Goal: Communication & Community: Ask a question

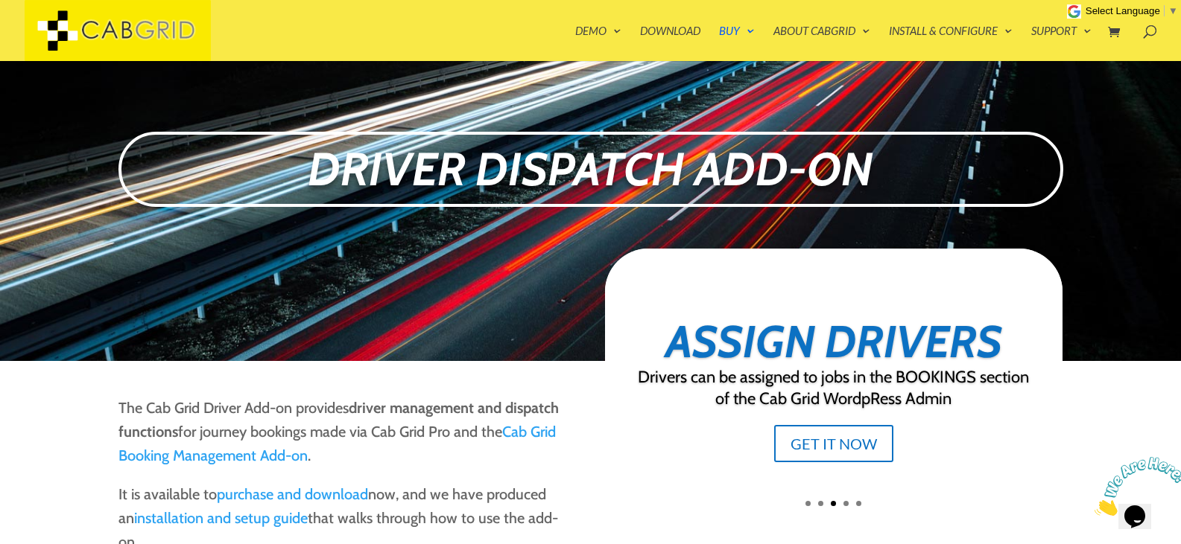
click at [1139, 495] on img at bounding box center [1140, 486] width 92 height 59
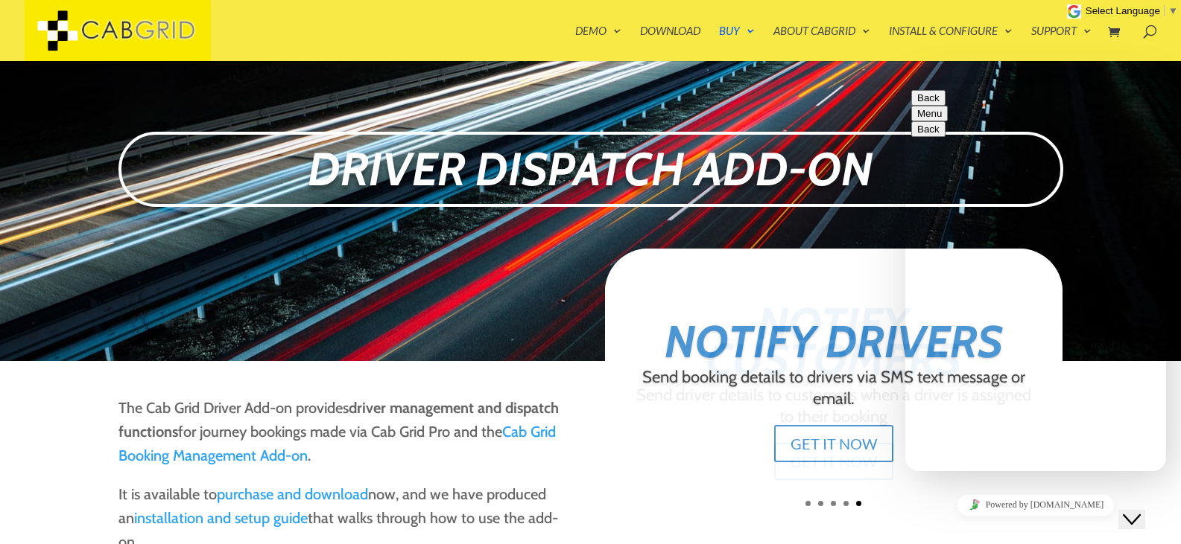
click at [960, 524] on textarea at bounding box center [979, 530] width 136 height 12
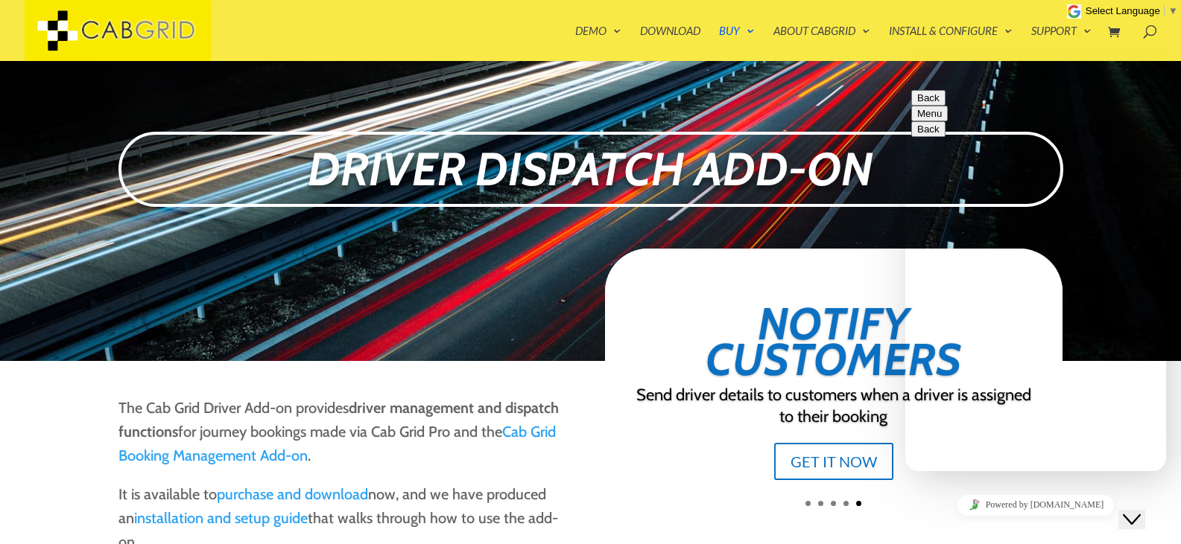
type textarea "hello"
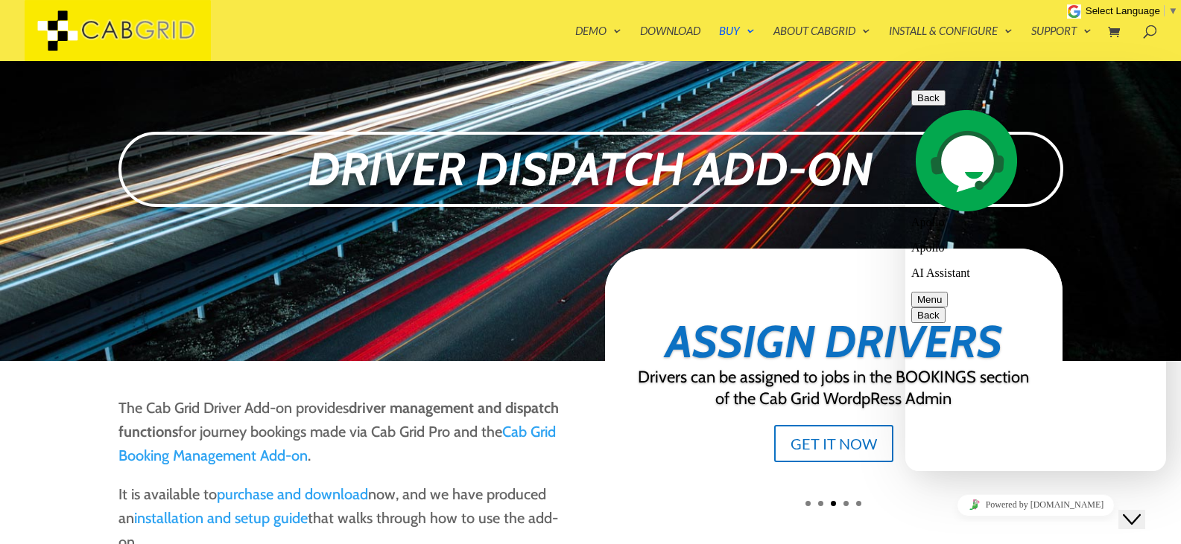
type textarea "i recently cloned my wordpress website, and now i am getting cabgrid licence er…"
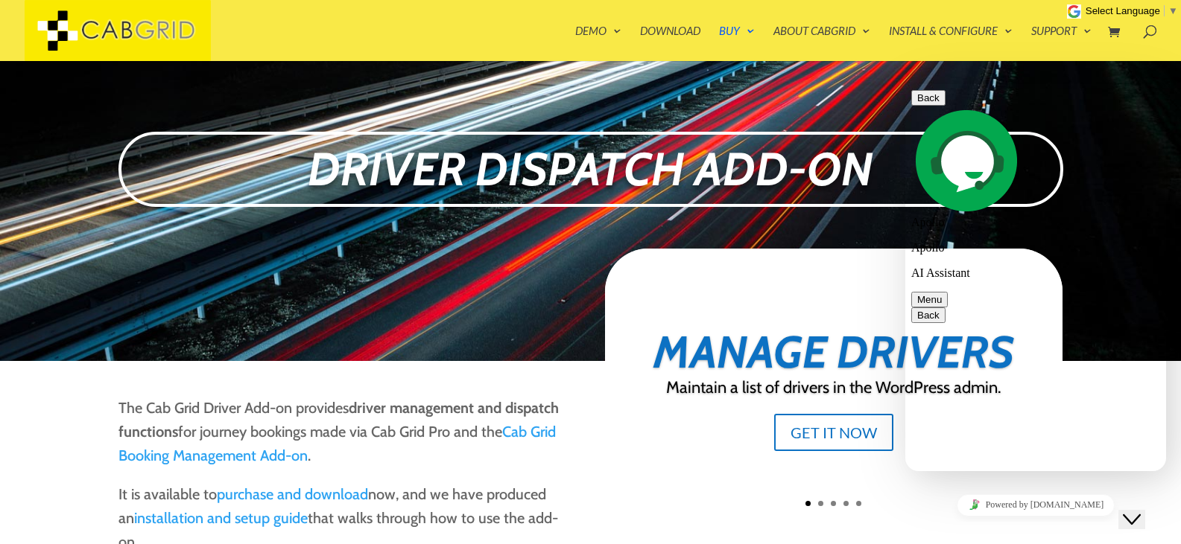
scroll to position [210, 0]
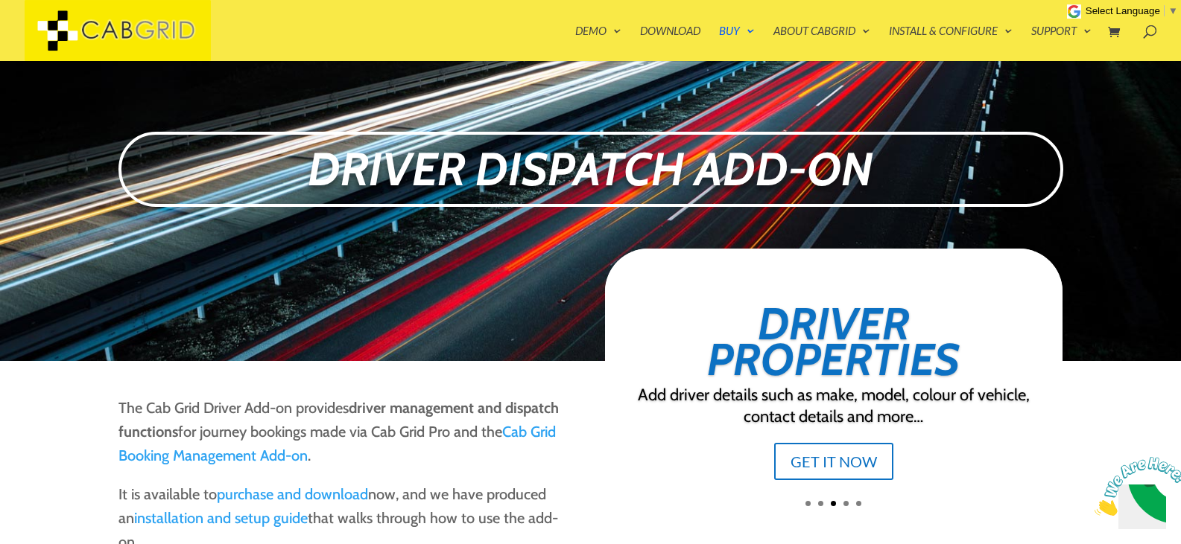
scroll to position [0, 0]
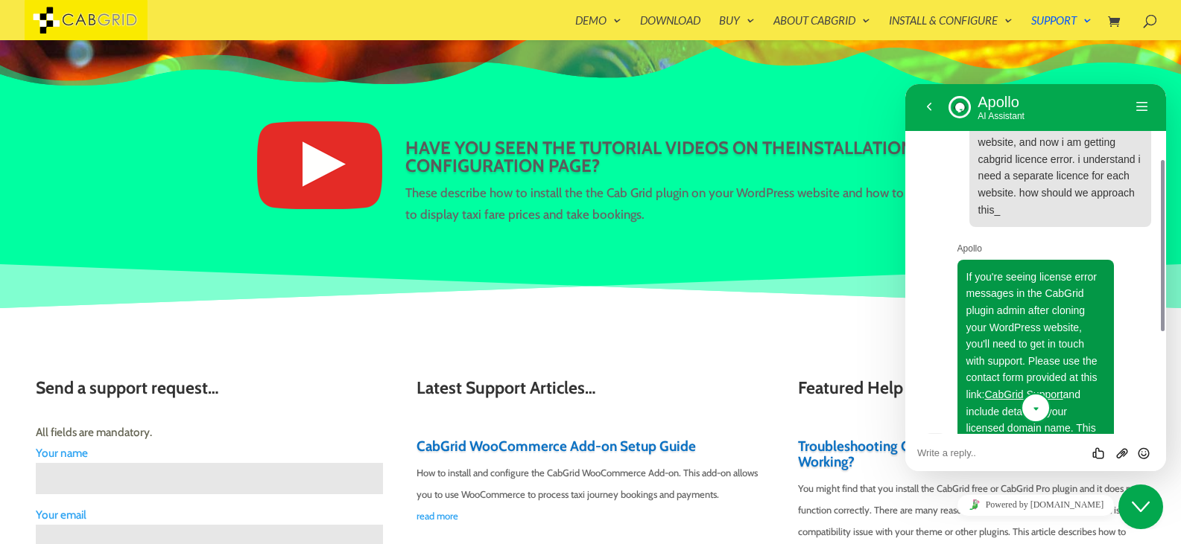
scroll to position [164, 0]
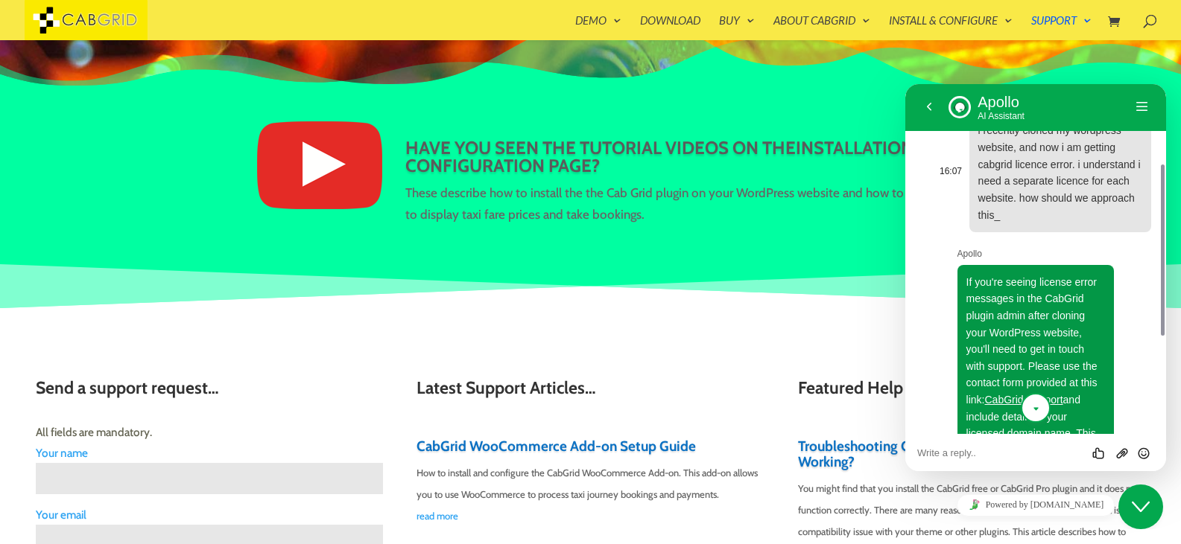
click at [994, 212] on span "i recently cloned my wordpress website, and now i am getting cabgrid licence er…" at bounding box center [1059, 172] width 162 height 96
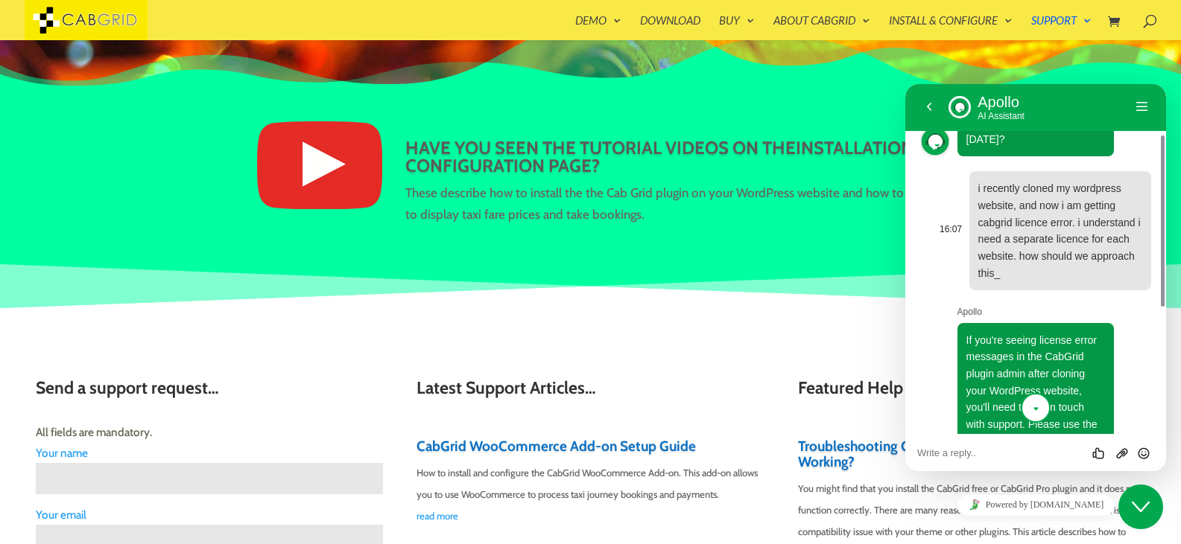
scroll to position [105, 0]
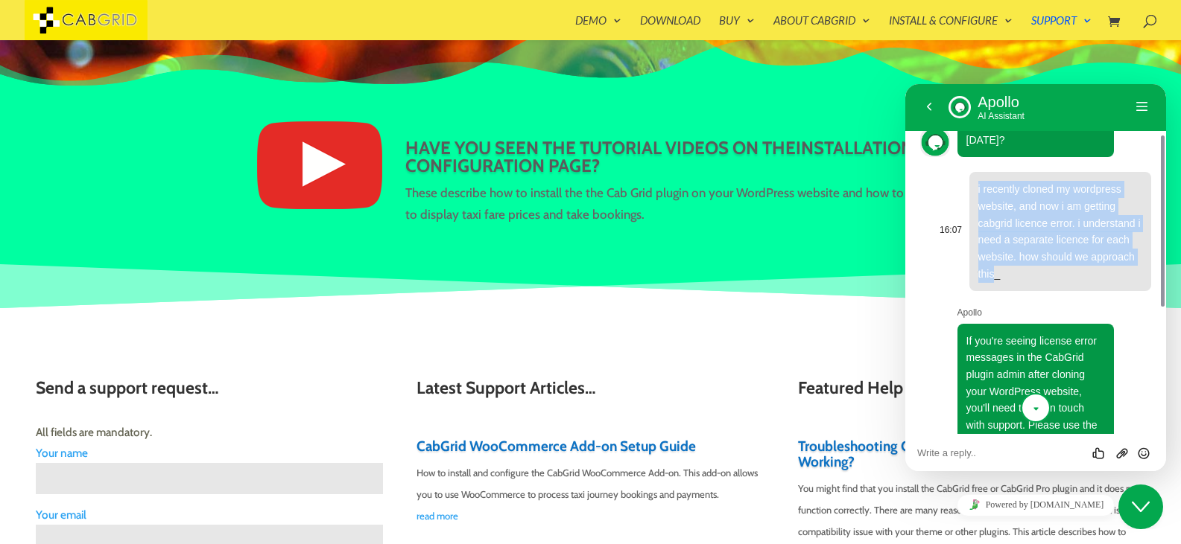
drag, startPoint x: 976, startPoint y: 187, endPoint x: 992, endPoint y: 272, distance: 86.3
click at [992, 272] on div "i recently cloned my wordpress website, and now i am getting cabgrid licence er…" at bounding box center [1060, 231] width 182 height 119
copy span "i recently cloned my wordpress website, and now i am getting cabgrid licence er…"
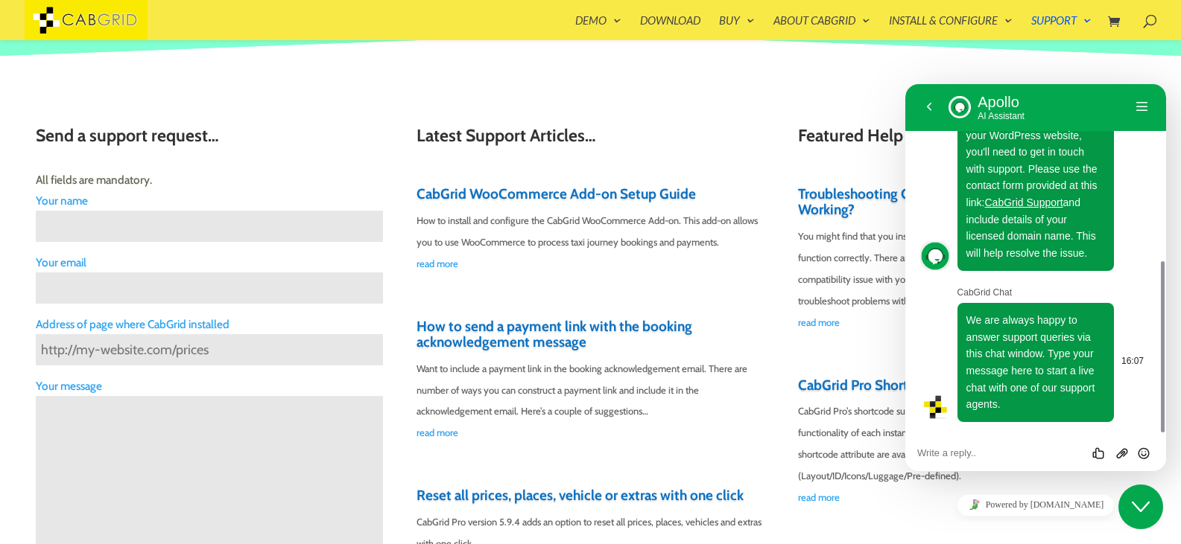
scroll to position [381, 0]
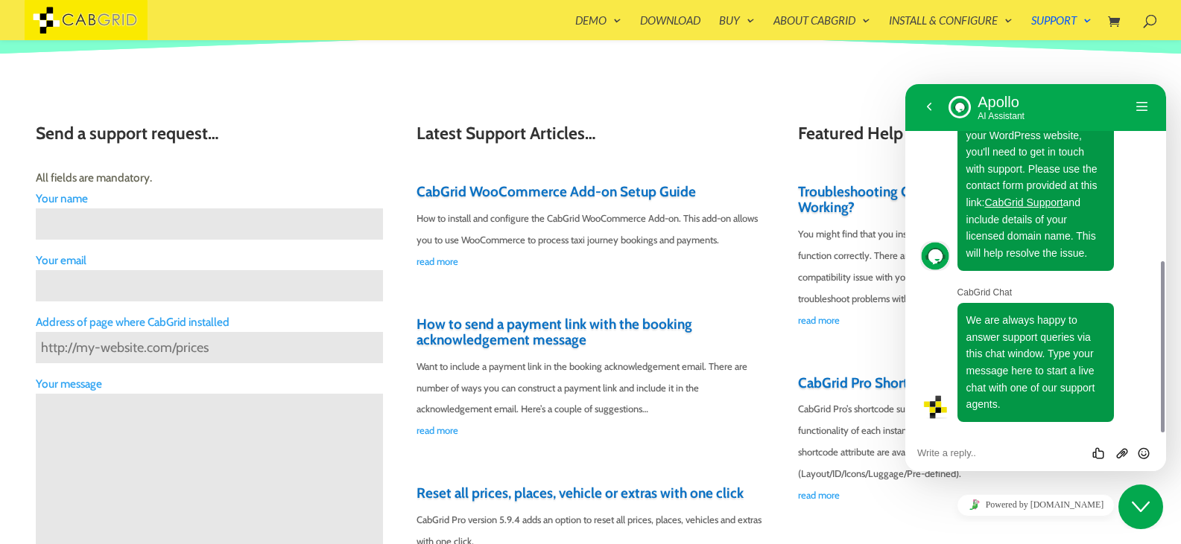
click at [963, 446] on div "Rate this chat Upload File Insert emoji" at bounding box center [1035, 452] width 237 height 13
click at [958, 451] on textarea at bounding box center [1035, 454] width 237 height 12
paste textarea "i recently cloned my wordpress website, and now i am getting cabgrid licence er…"
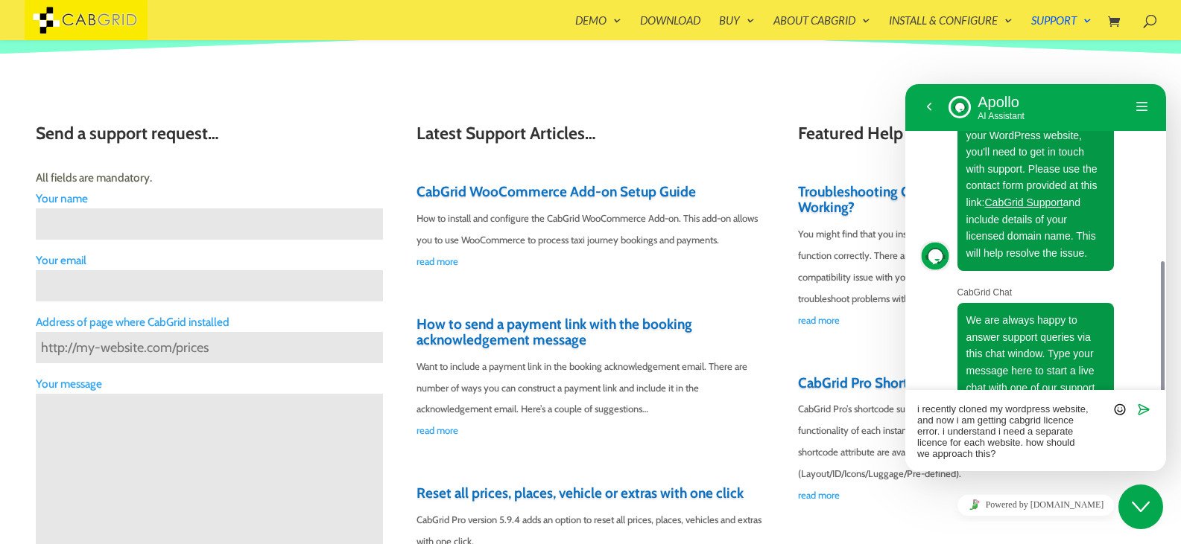
type textarea "i recently cloned my wordpress website, and now i am getting cabgrid licence er…"
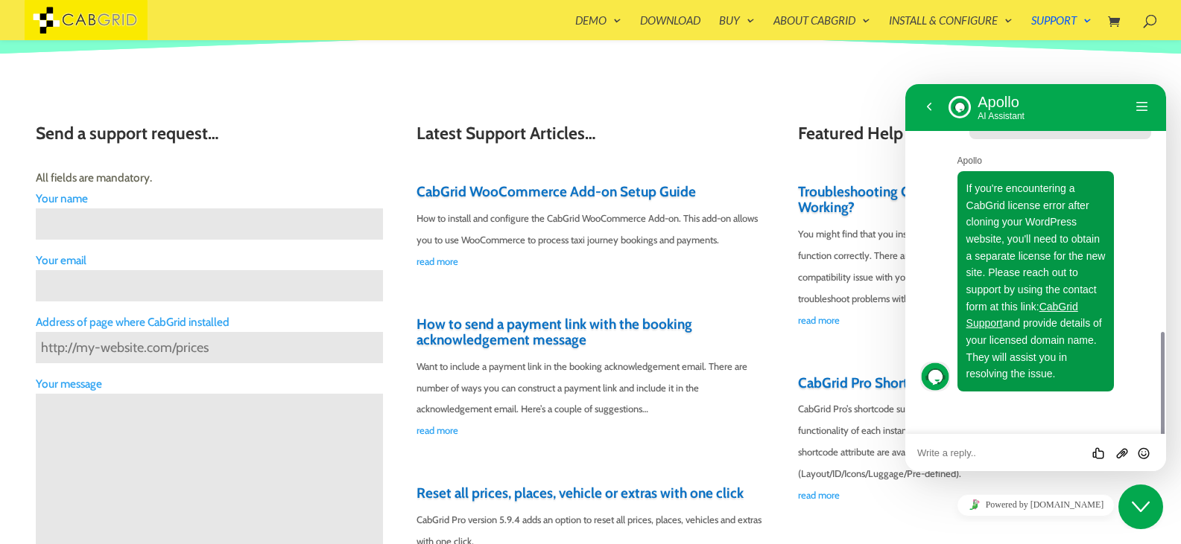
scroll to position [748, 0]
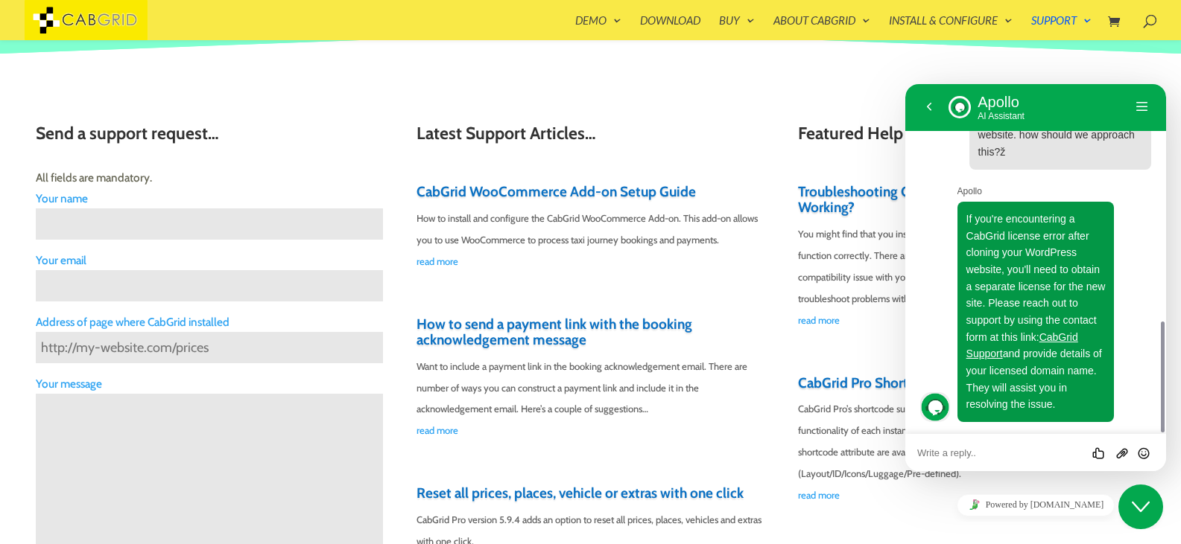
click at [780, 61] on div "Send a support request… All fields are mandatory. Your name Your email Address …" at bounding box center [590, 441] width 1181 height 775
click at [931, 107] on button "Back" at bounding box center [929, 107] width 24 height 22
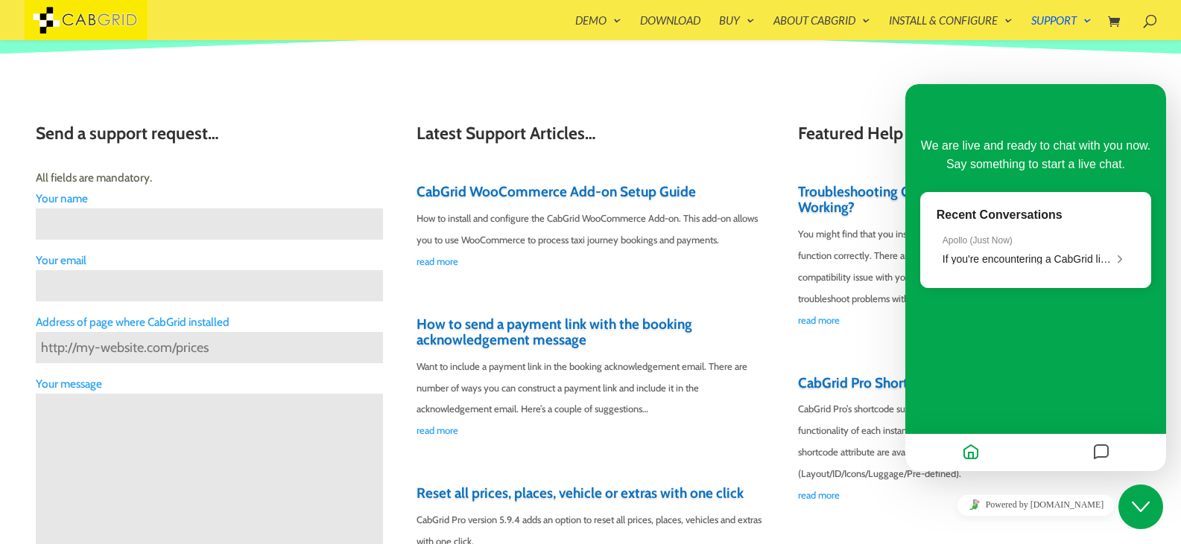
scroll to position [711, 0]
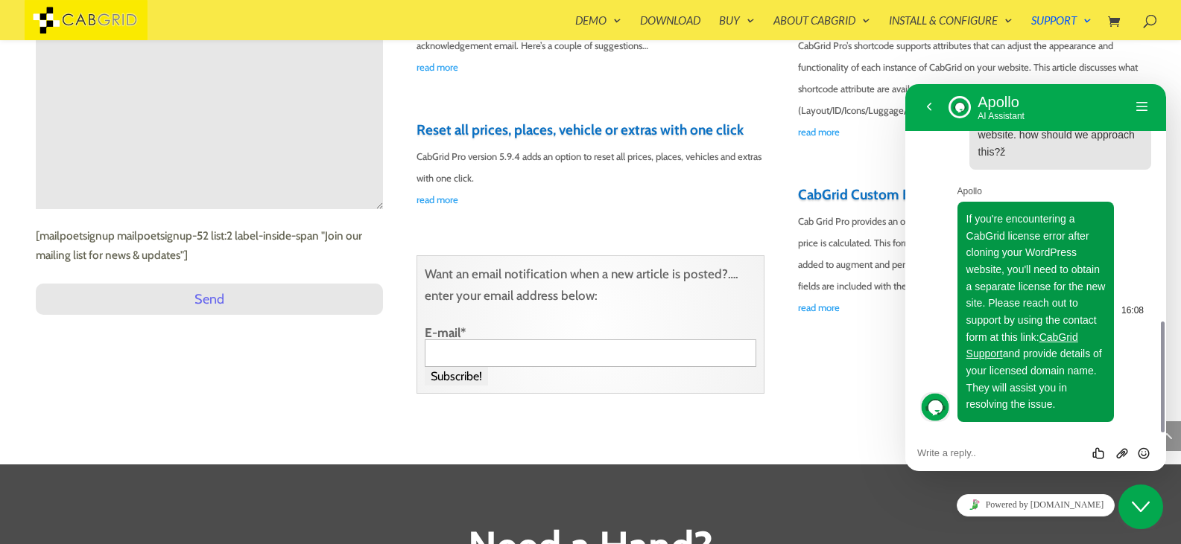
scroll to position [745, 0]
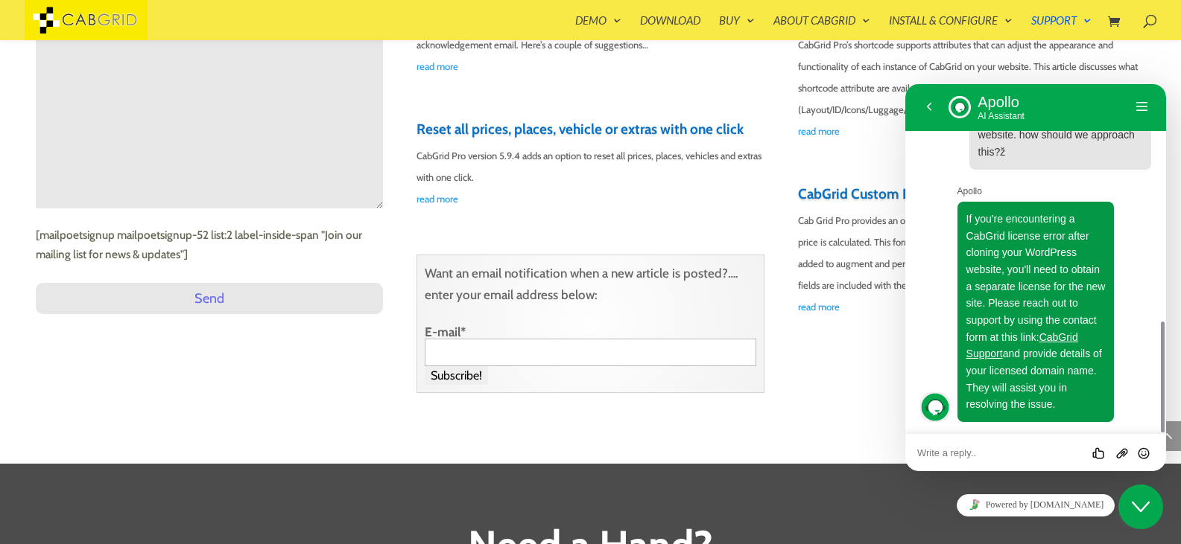
click at [970, 454] on textarea at bounding box center [1035, 454] width 237 height 12
type textarea "can we do it her through this chat"
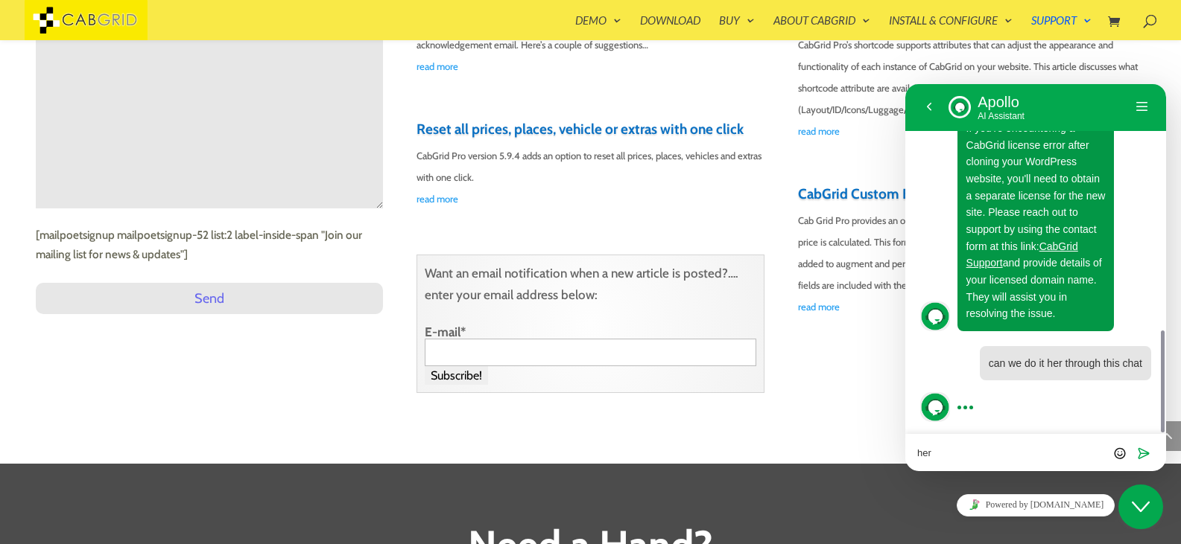
type textarea "here"
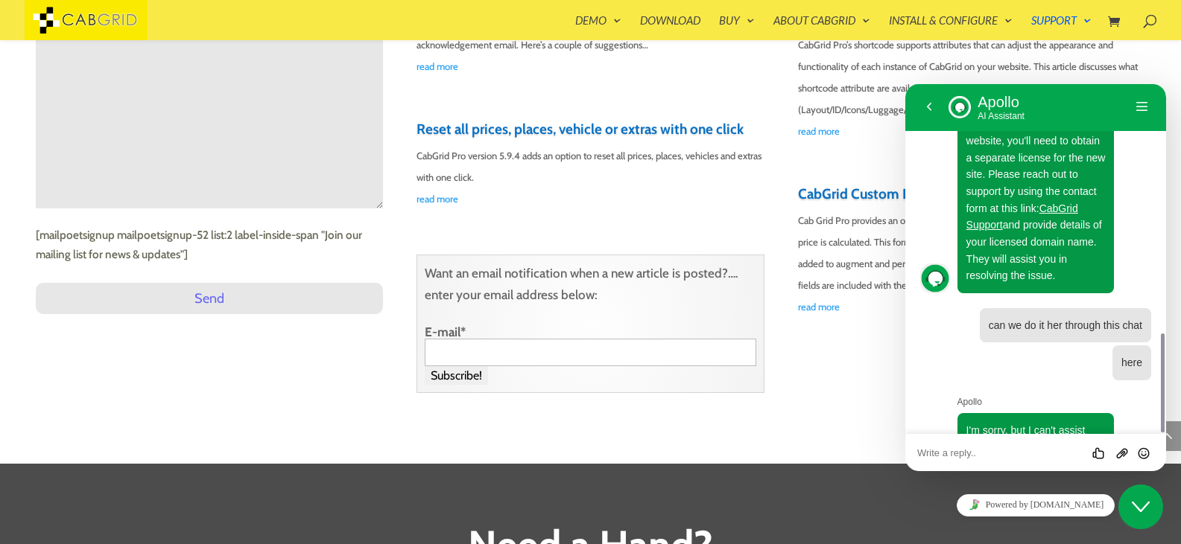
scroll to position [1028, 0]
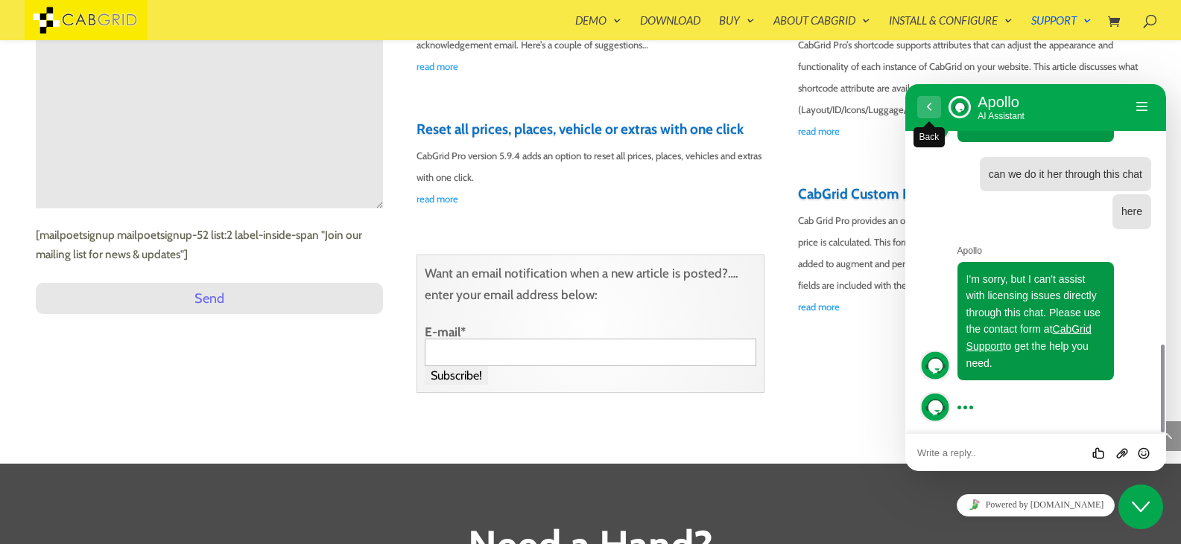
click at [933, 109] on button "Back" at bounding box center [929, 107] width 24 height 22
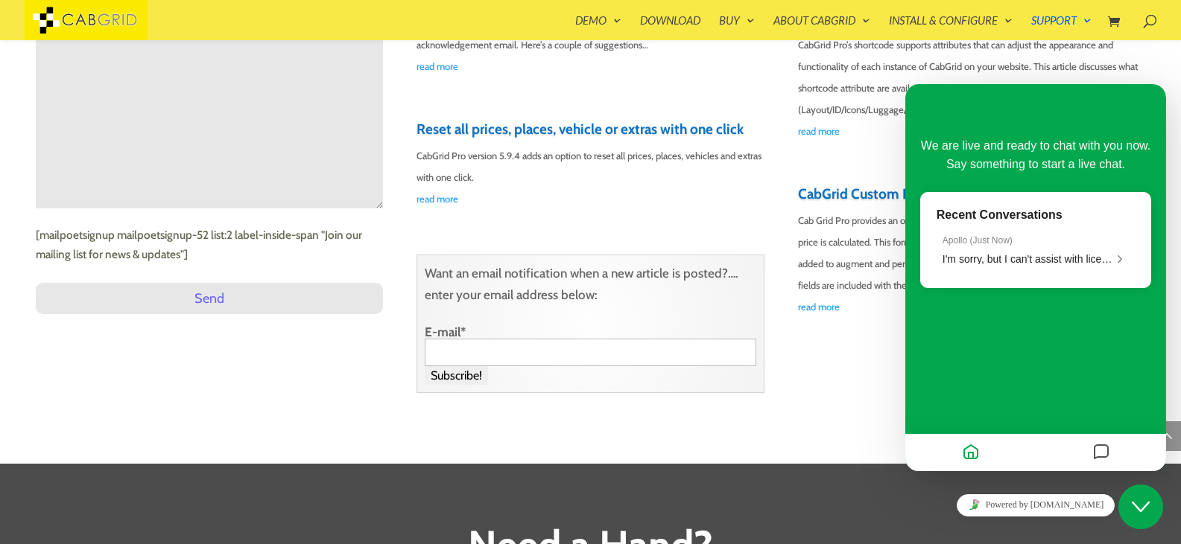
scroll to position [991, 0]
click at [1146, 500] on icon "Close Chat This icon closes the chat window." at bounding box center [1140, 507] width 18 height 18
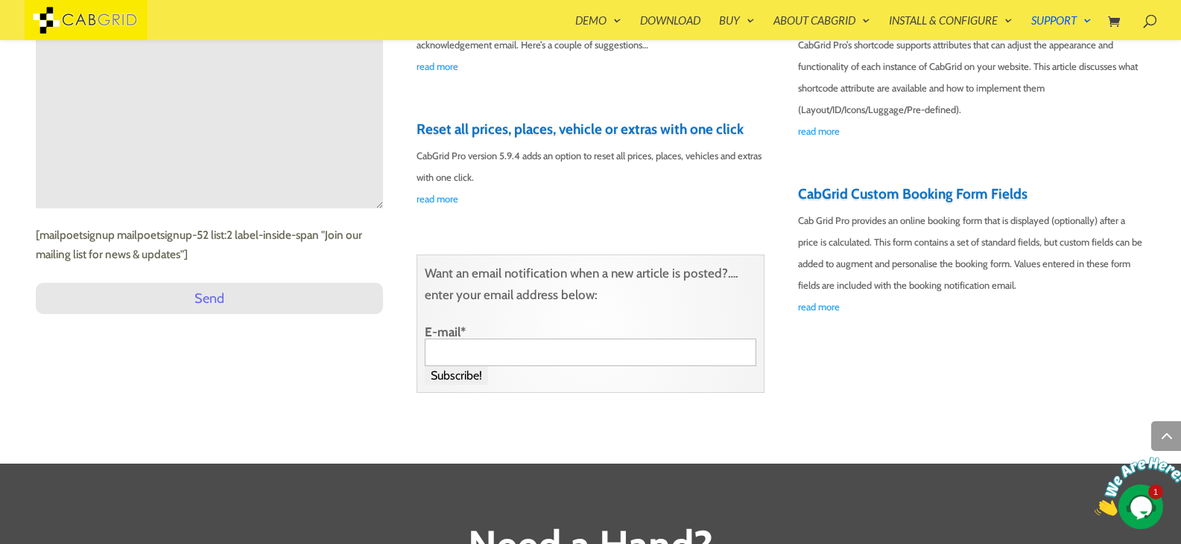
click at [1144, 501] on img at bounding box center [1140, 486] width 92 height 59
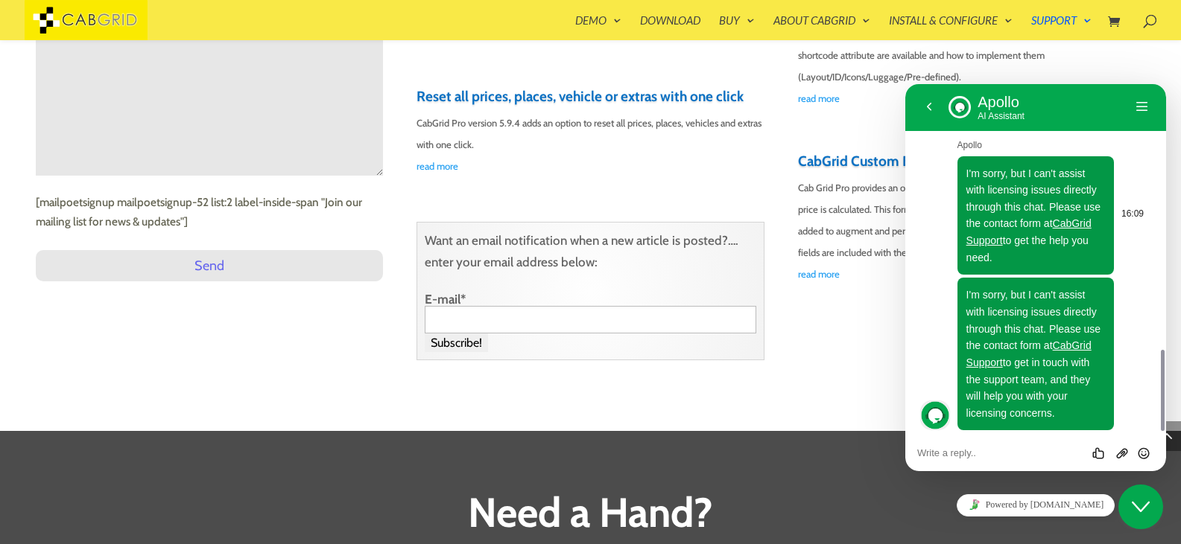
scroll to position [1142, 0]
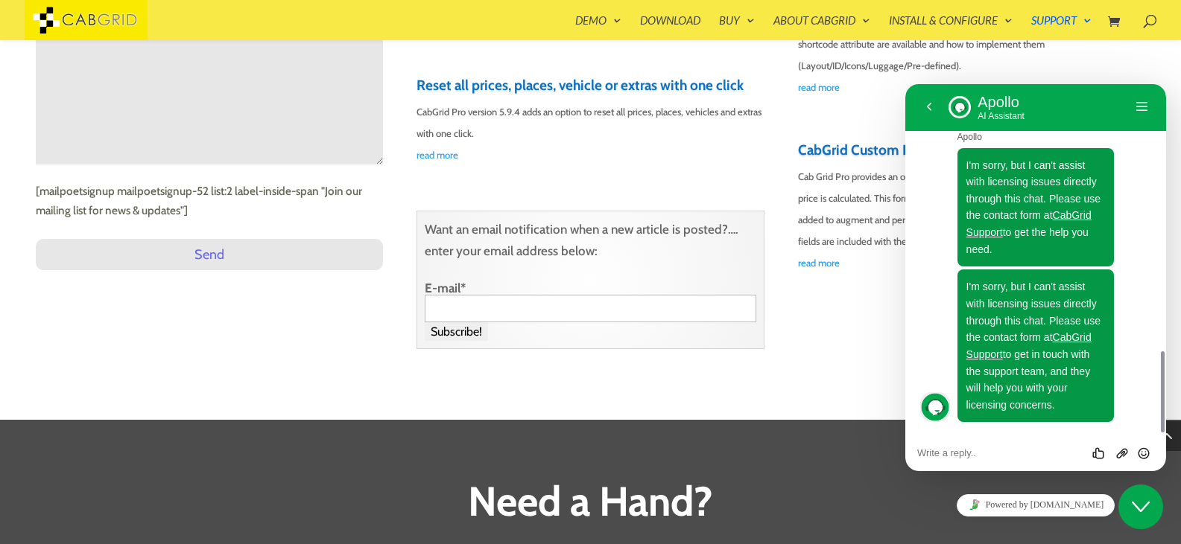
click at [1140, 516] on button "Close Chat This icon closes the chat window." at bounding box center [1140, 507] width 45 height 45
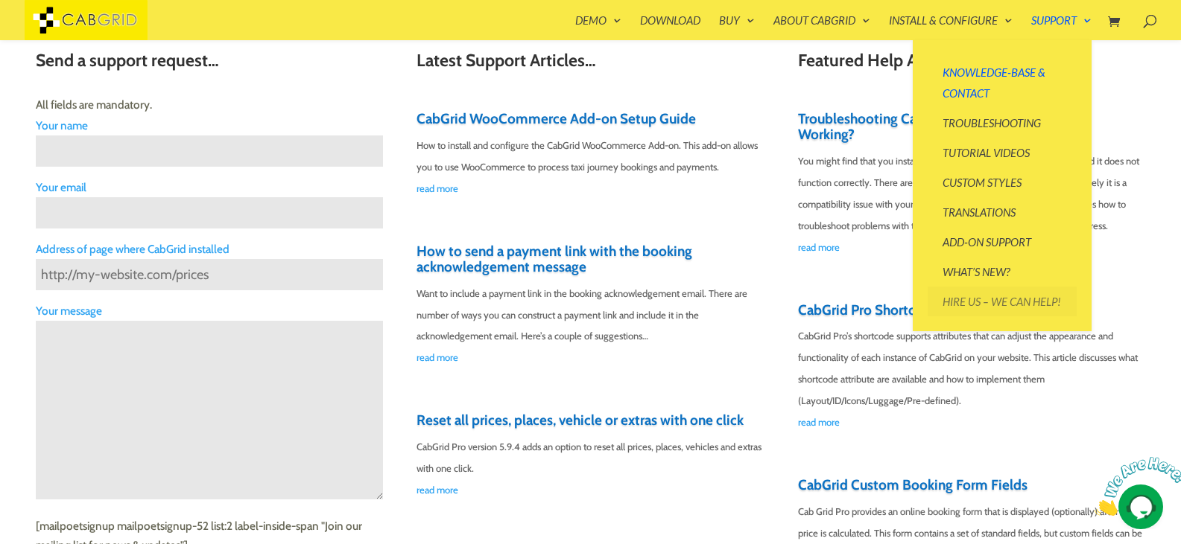
scroll to position [454, 0]
click at [968, 299] on link "Hire Us – We can help!" at bounding box center [1001, 302] width 149 height 30
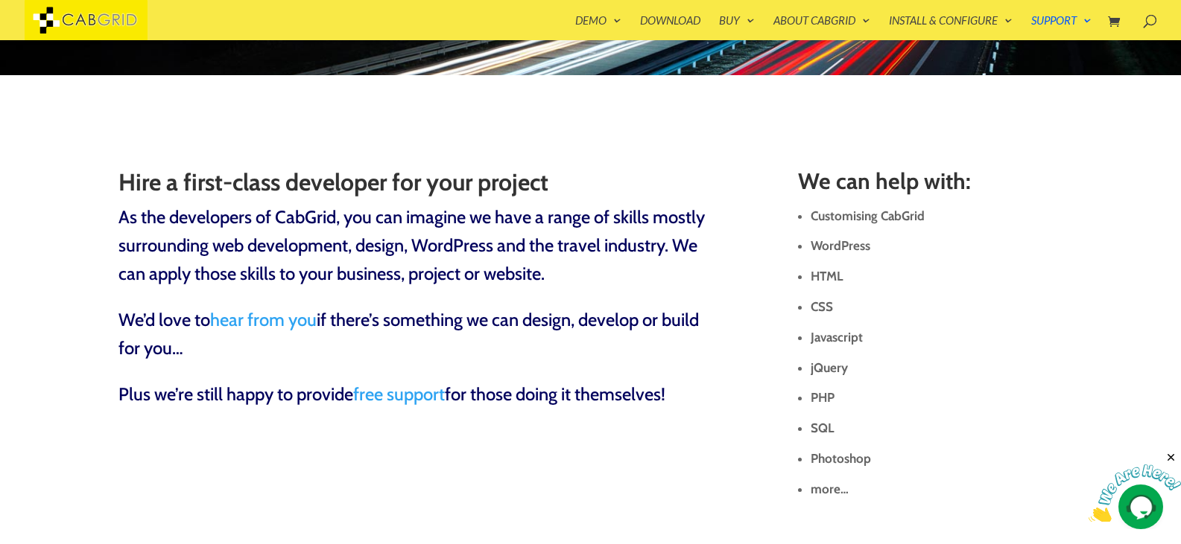
scroll to position [163, 0]
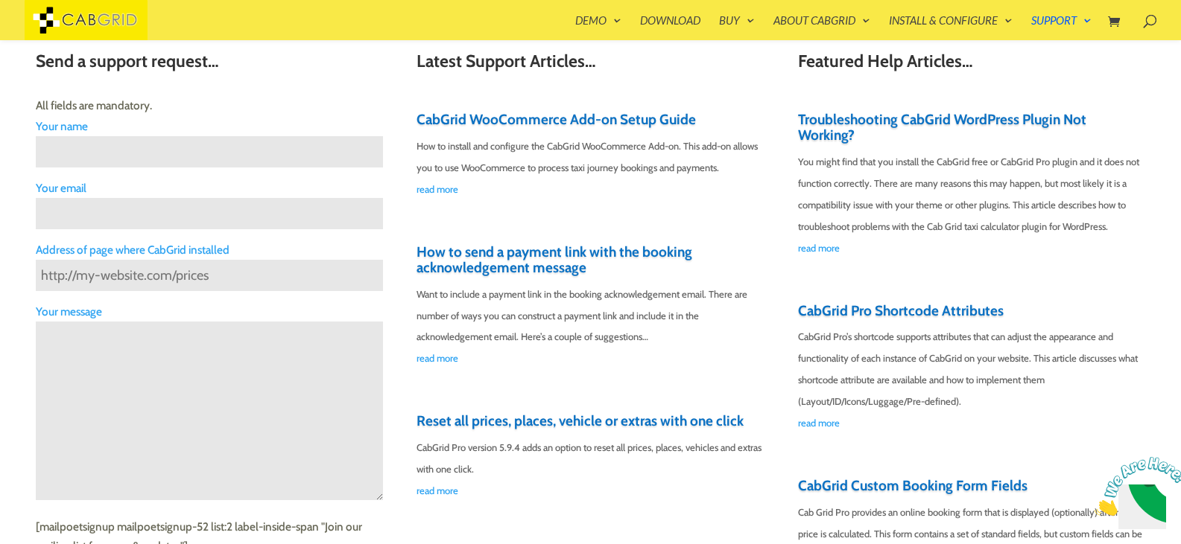
click at [92, 157] on input "Contact form" at bounding box center [210, 151] width 348 height 31
type input "Antonio Šakić"
type input "sakicant@hotmail.com"
type input "Piramatovci 12"
click at [142, 216] on input "sakicant@hotmail.com" at bounding box center [210, 213] width 348 height 31
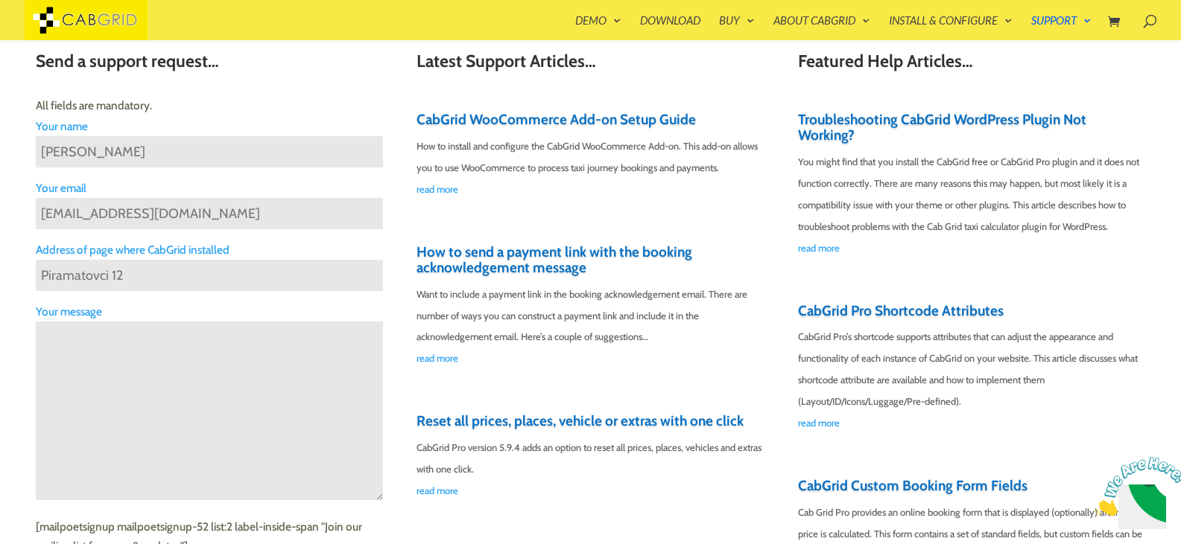
click at [142, 216] on input "sakicant@hotmail.com" at bounding box center [210, 213] width 348 height 31
type input "info@sibenik-taxi.com"
click at [130, 276] on input "Piramatovci 12" at bounding box center [210, 275] width 348 height 31
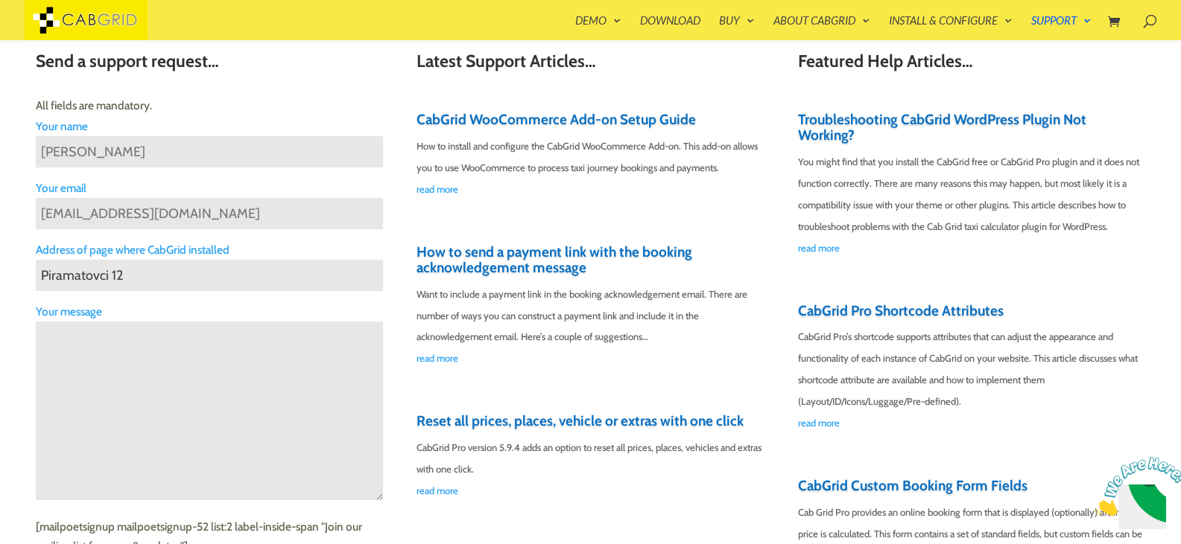
click at [130, 276] on input "Piramatovci 12" at bounding box center [210, 275] width 348 height 31
type input "www.taxisibenik.hr"
click at [144, 362] on textarea "Contact form" at bounding box center [210, 411] width 348 height 179
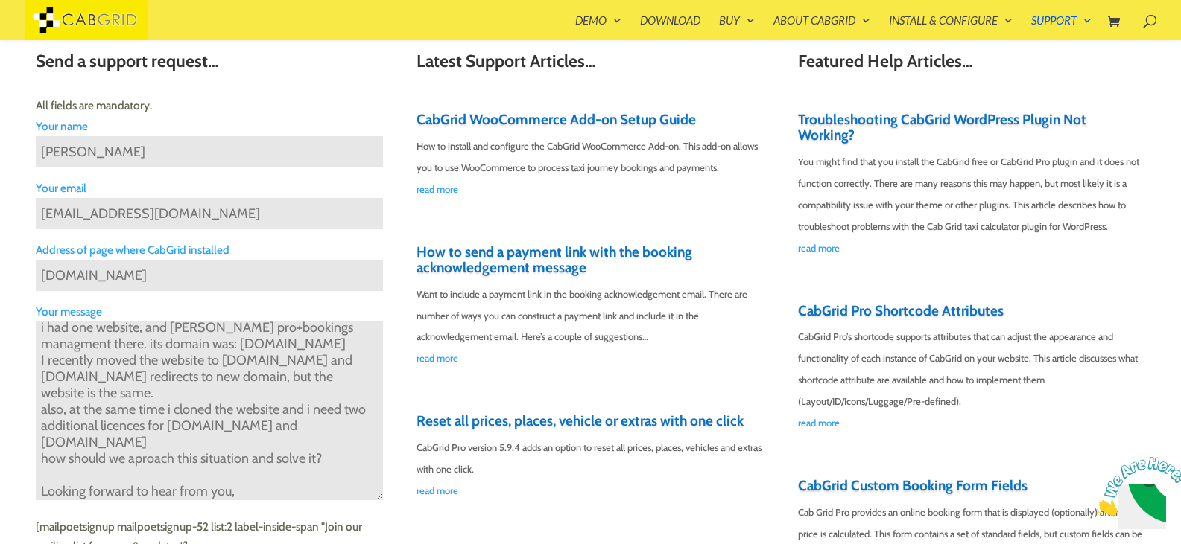
scroll to position [59, 0]
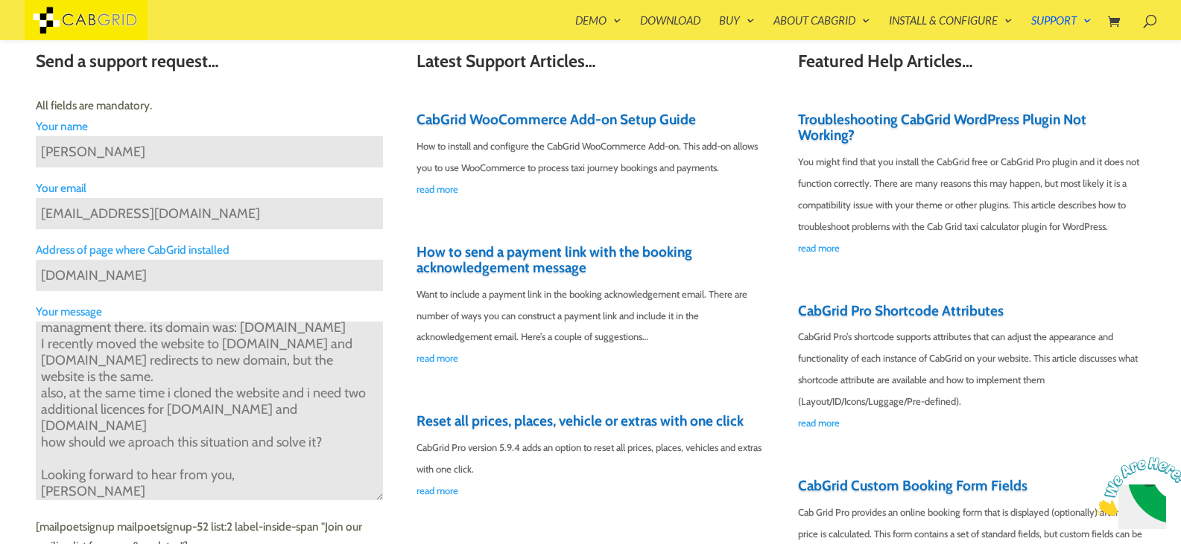
type textarea "Hello, i had one website, and hada cabgrid pro+bookings managment there. its do…"
drag, startPoint x: 159, startPoint y: 275, endPoint x: 72, endPoint y: 294, distance: 89.3
click at [72, 294] on ul "Your name Antonio Šakić Your email info@sibenik-taxi.com Address of page where …" at bounding box center [210, 377] width 348 height 521
drag, startPoint x: 70, startPoint y: 212, endPoint x: 229, endPoint y: 220, distance: 159.6
click at [229, 220] on input "info@sibenik-taxi.com" at bounding box center [210, 213] width 348 height 31
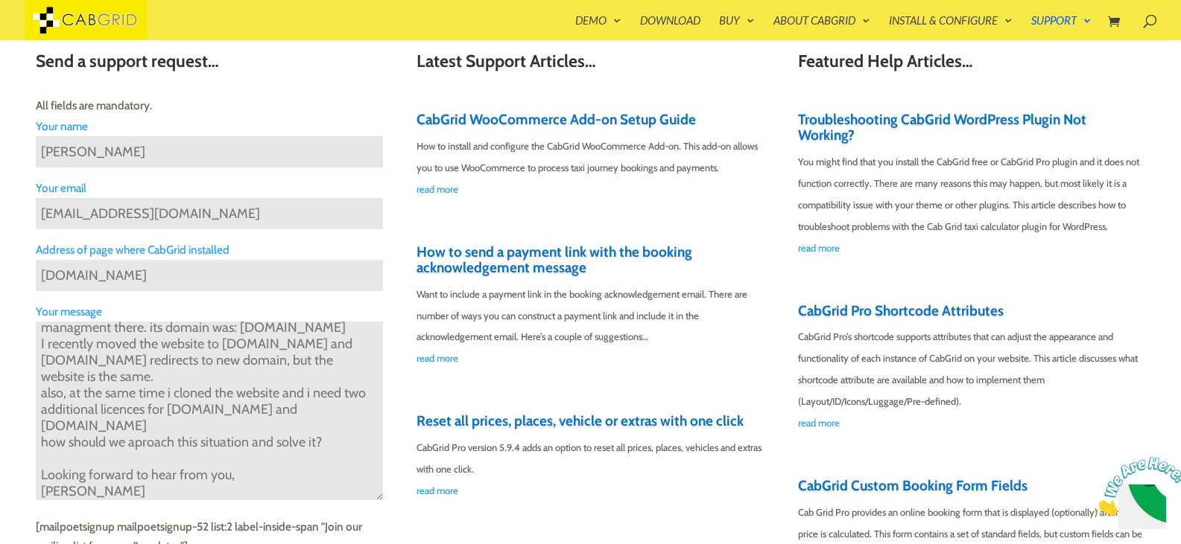
paste input "taxisibenik.hr"
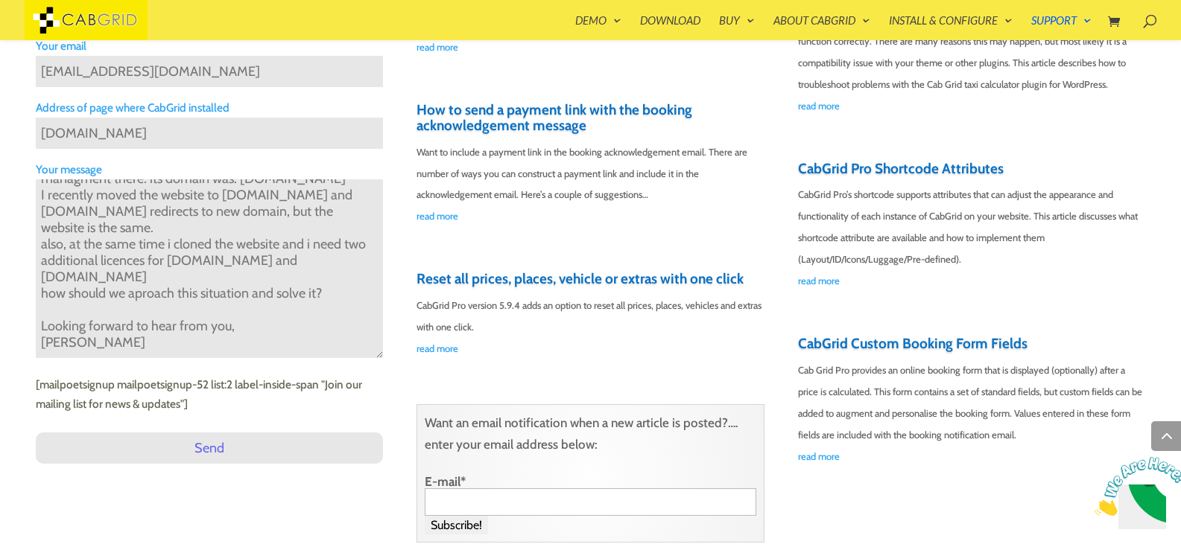
scroll to position [597, 0]
type input "info@taxisibenik.hr"
click at [209, 445] on input "Send" at bounding box center [210, 447] width 348 height 31
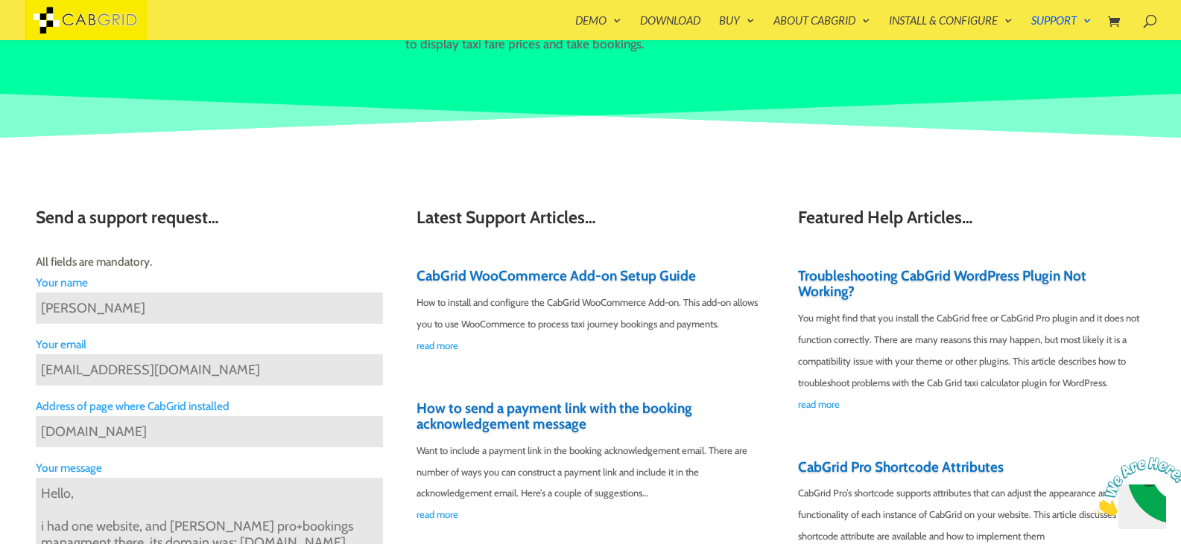
scroll to position [297, 0]
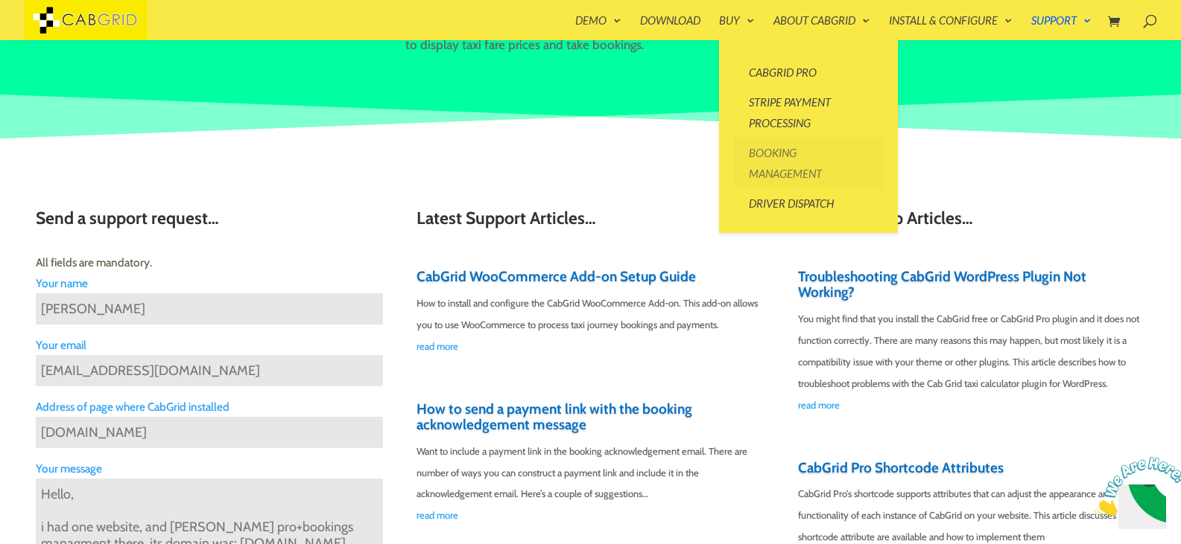
click at [773, 149] on link "Booking Management" at bounding box center [808, 163] width 149 height 51
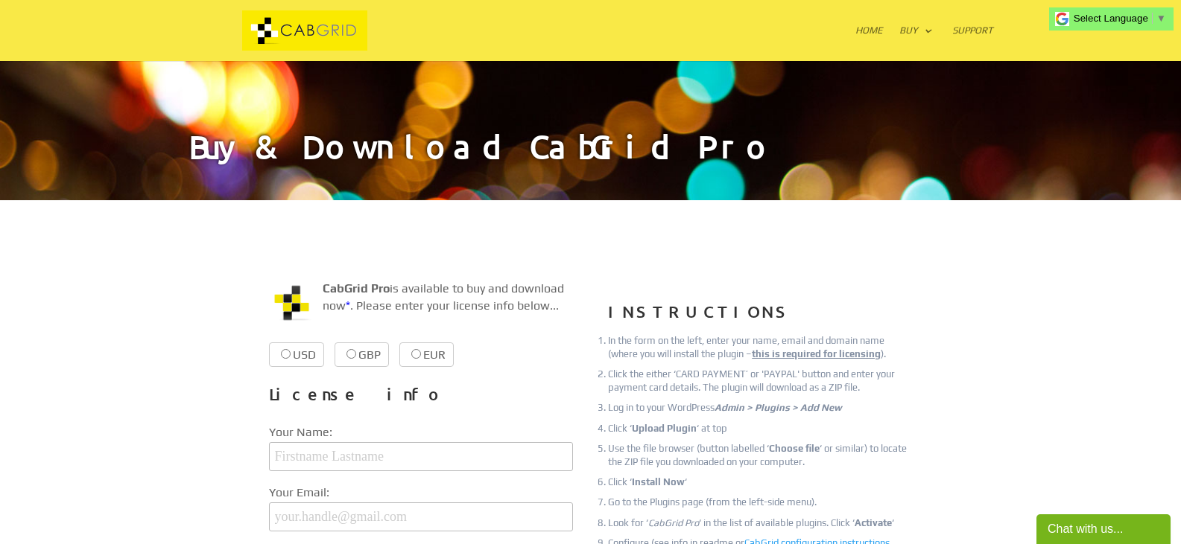
click at [413, 347] on label "EUR €38.99 €38.99" at bounding box center [426, 355] width 54 height 25
click at [413, 349] on input "EUR €38.99 €38.99" at bounding box center [416, 354] width 10 height 10
radio input "true"
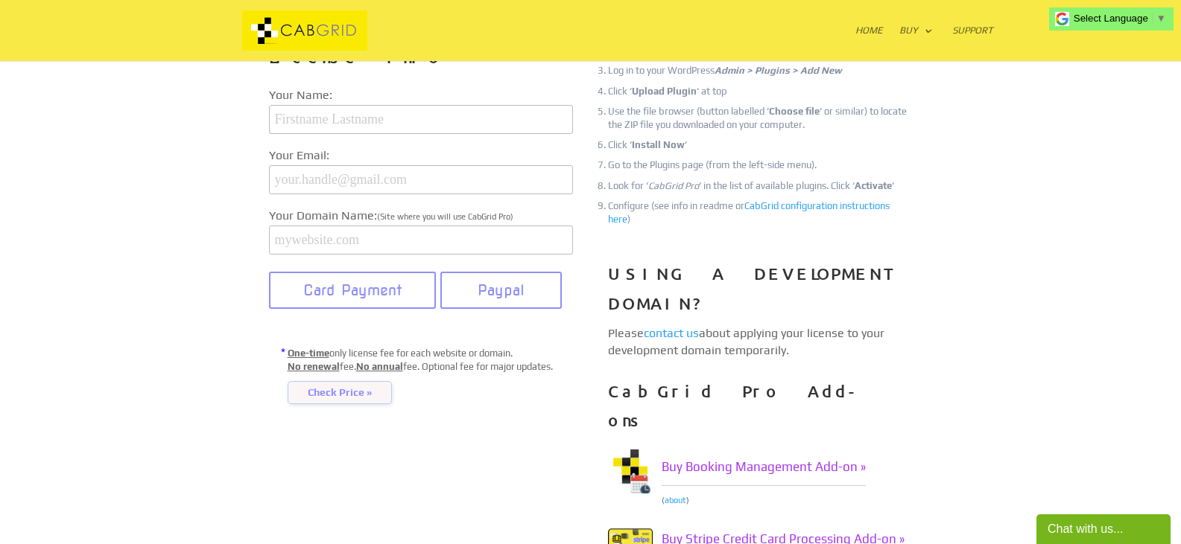
scroll to position [338, 0]
click at [679, 236] on ol "In the form on the left, enter your name, email and domain name (where you will…" at bounding box center [760, 119] width 304 height 246
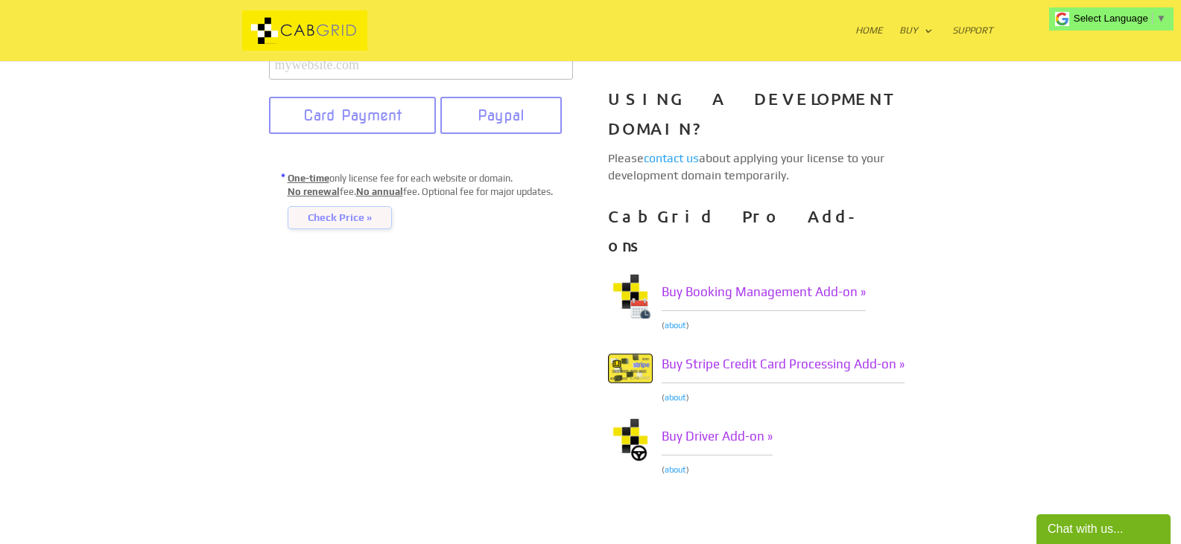
scroll to position [518, 0]
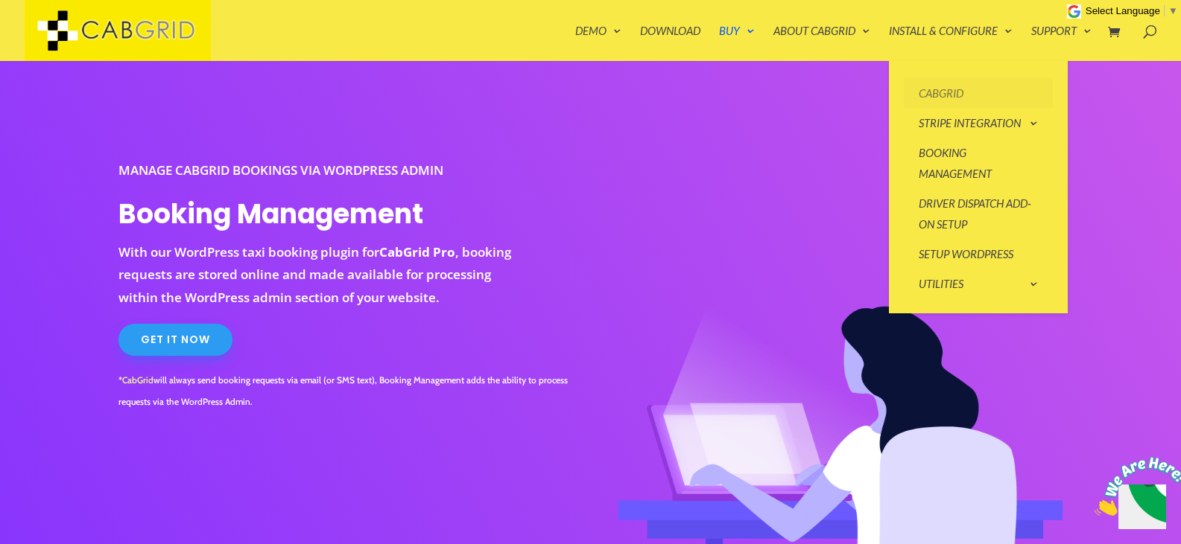
click at [947, 95] on link "CabGrid" at bounding box center [977, 93] width 149 height 30
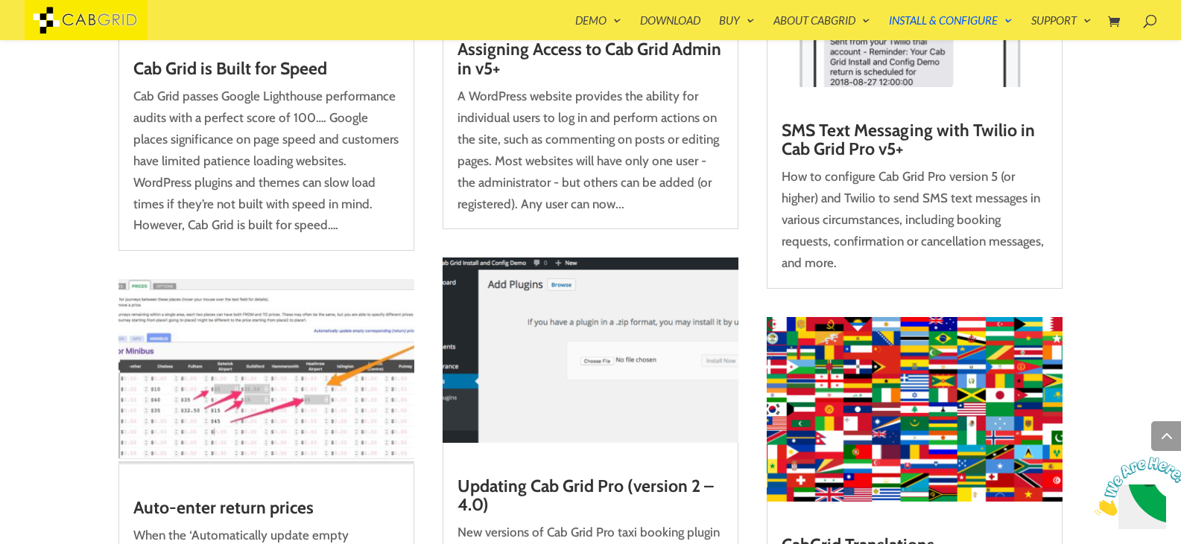
scroll to position [2039, 0]
